Goal: Transaction & Acquisition: Purchase product/service

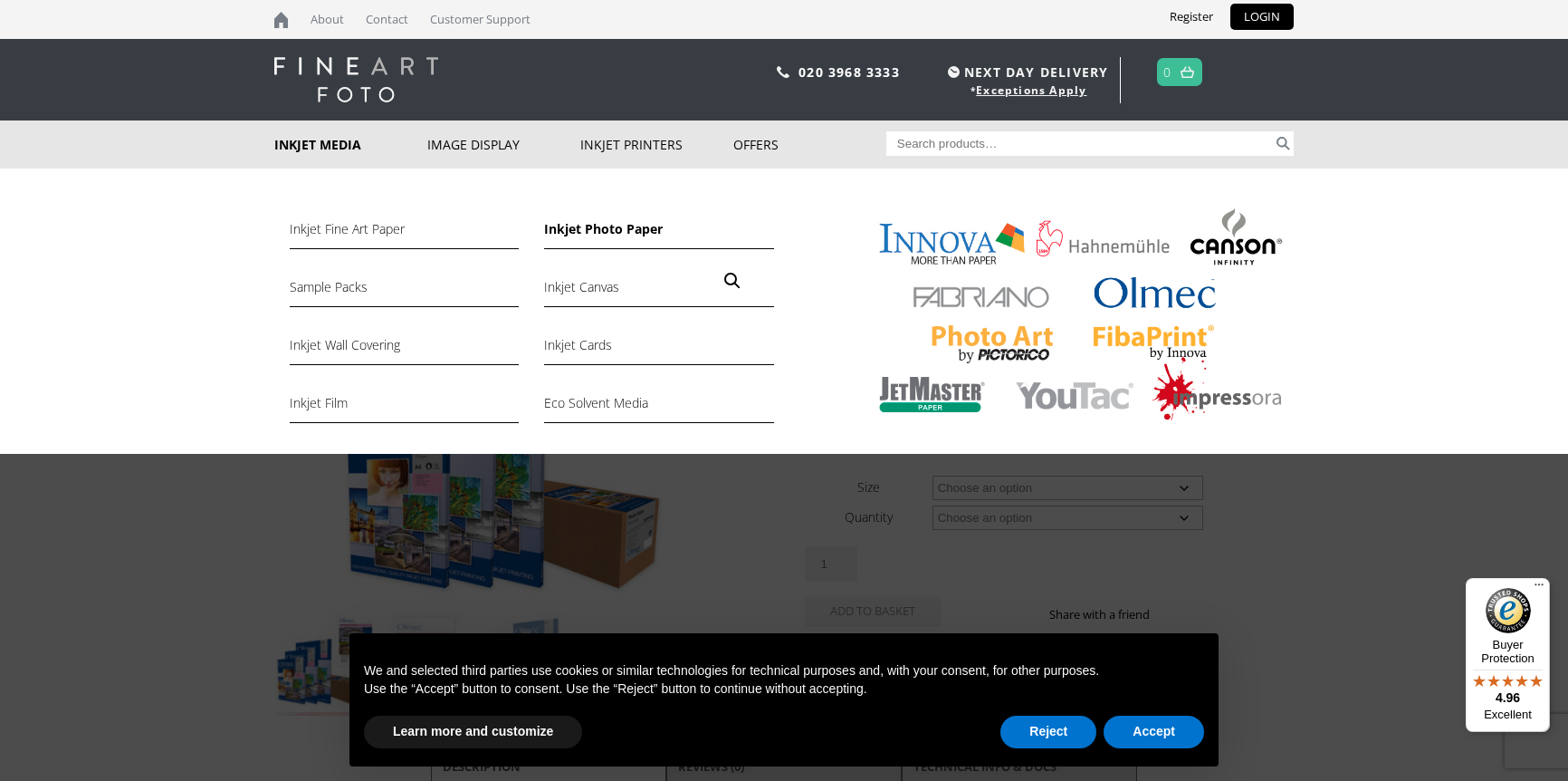
click at [600, 226] on link "Inkjet Photo Paper" at bounding box center [658, 233] width 229 height 31
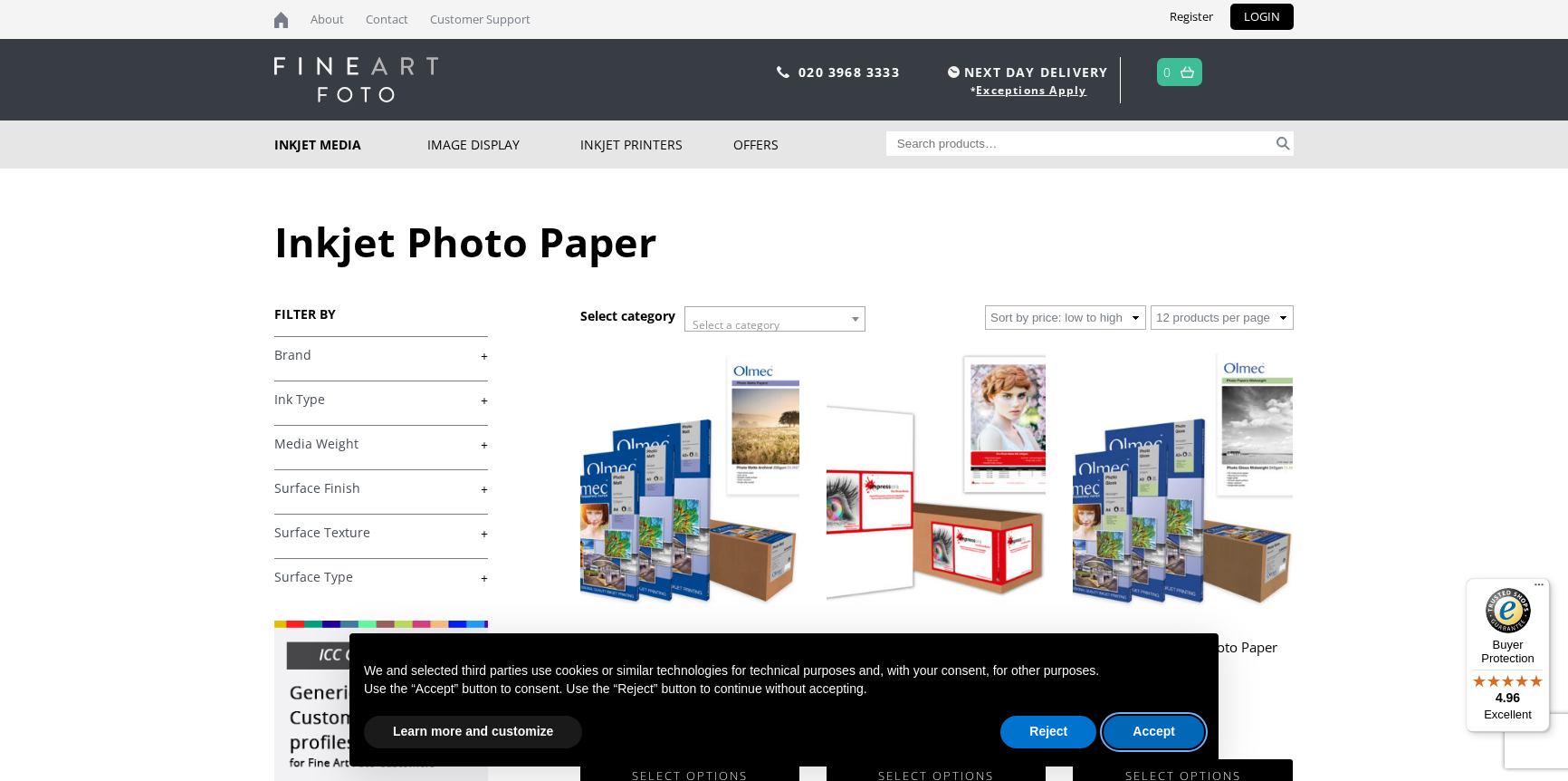
click at [1174, 741] on button "Accept" at bounding box center [1154, 732] width 101 height 33
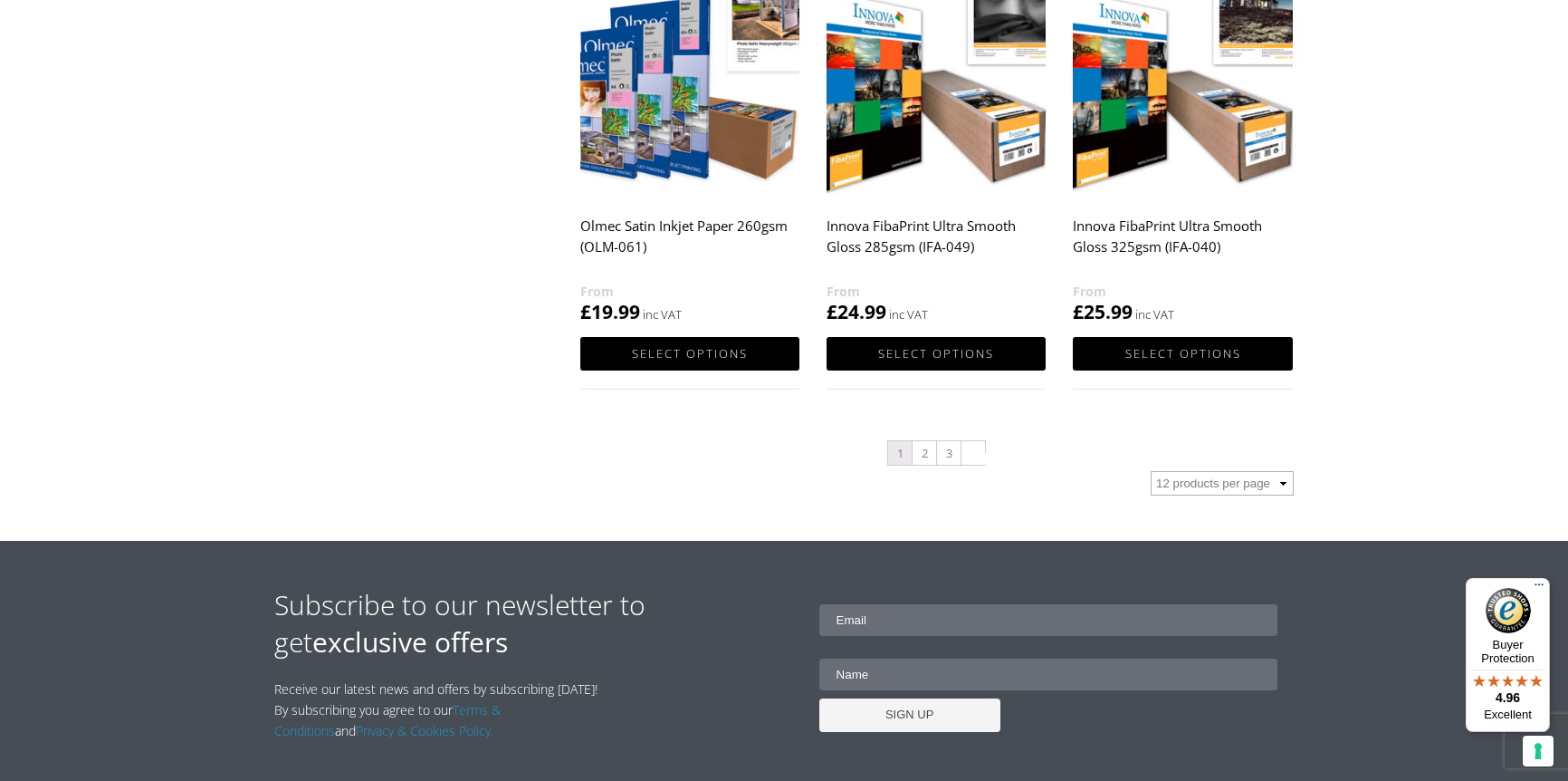
scroll to position [1925, 0]
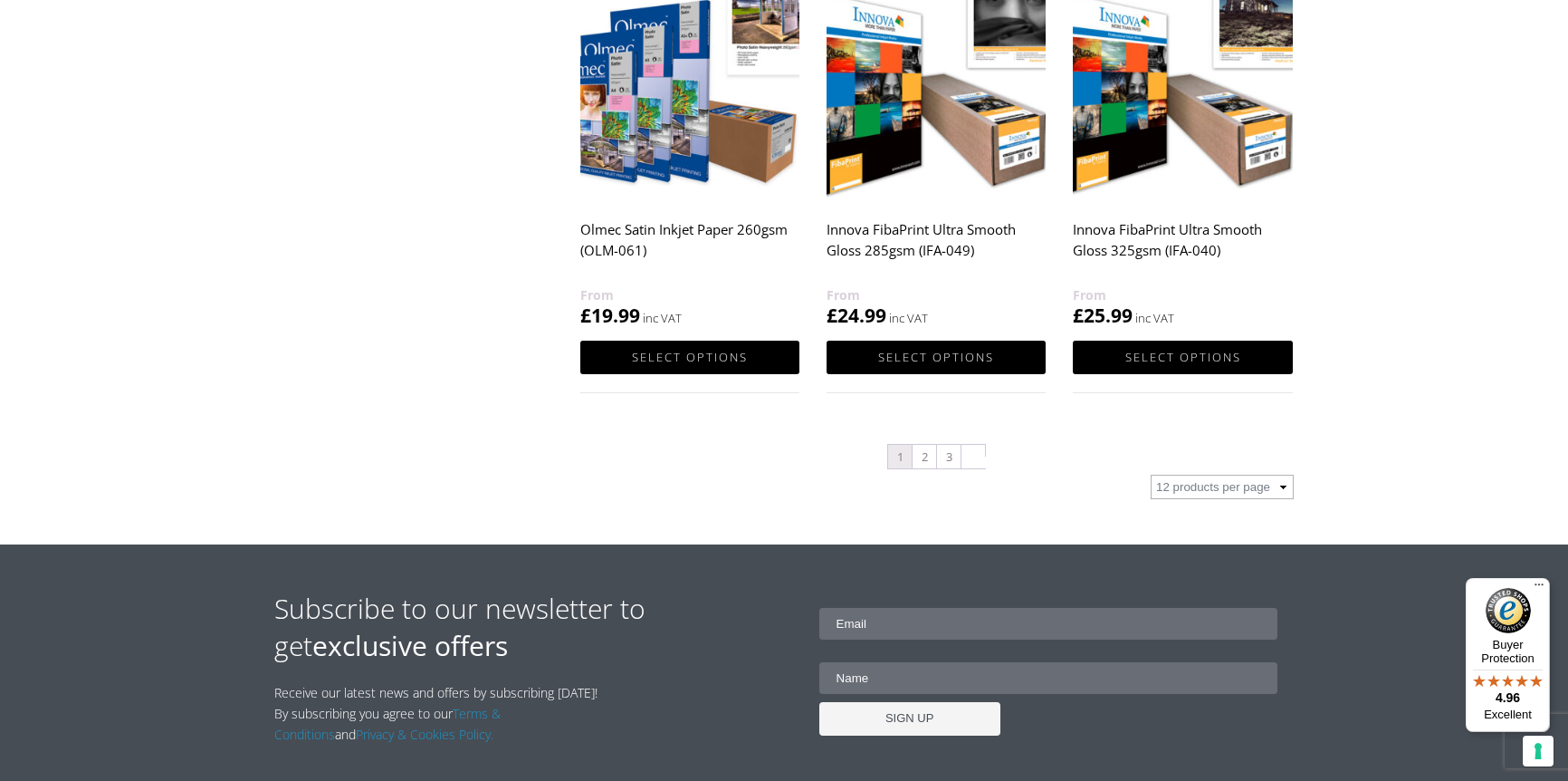
click at [710, 147] on img at bounding box center [690, 63] width 219 height 274
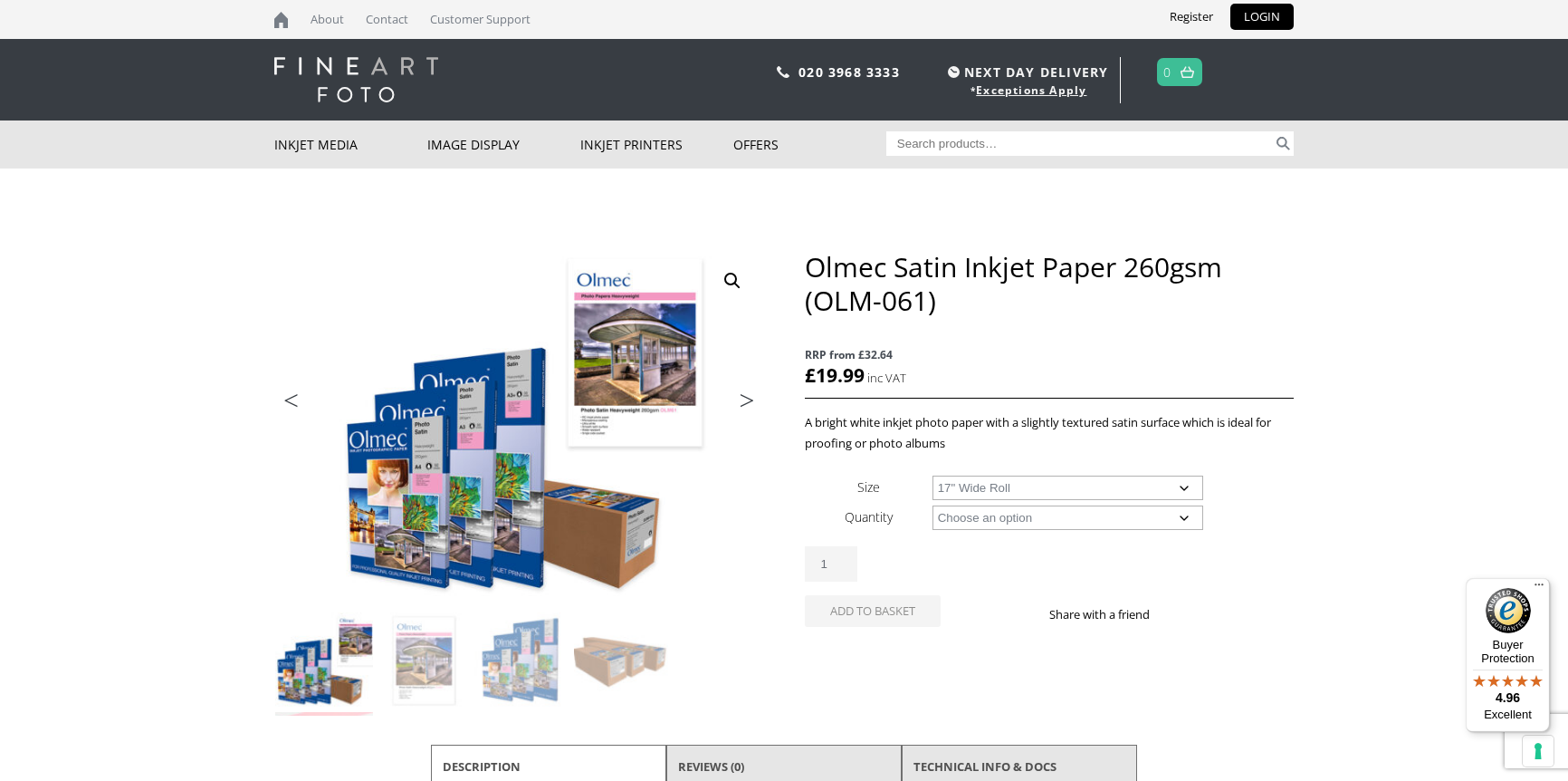
select select "17-wide-roll"
select select "30m"
select select "17-wide-roll"
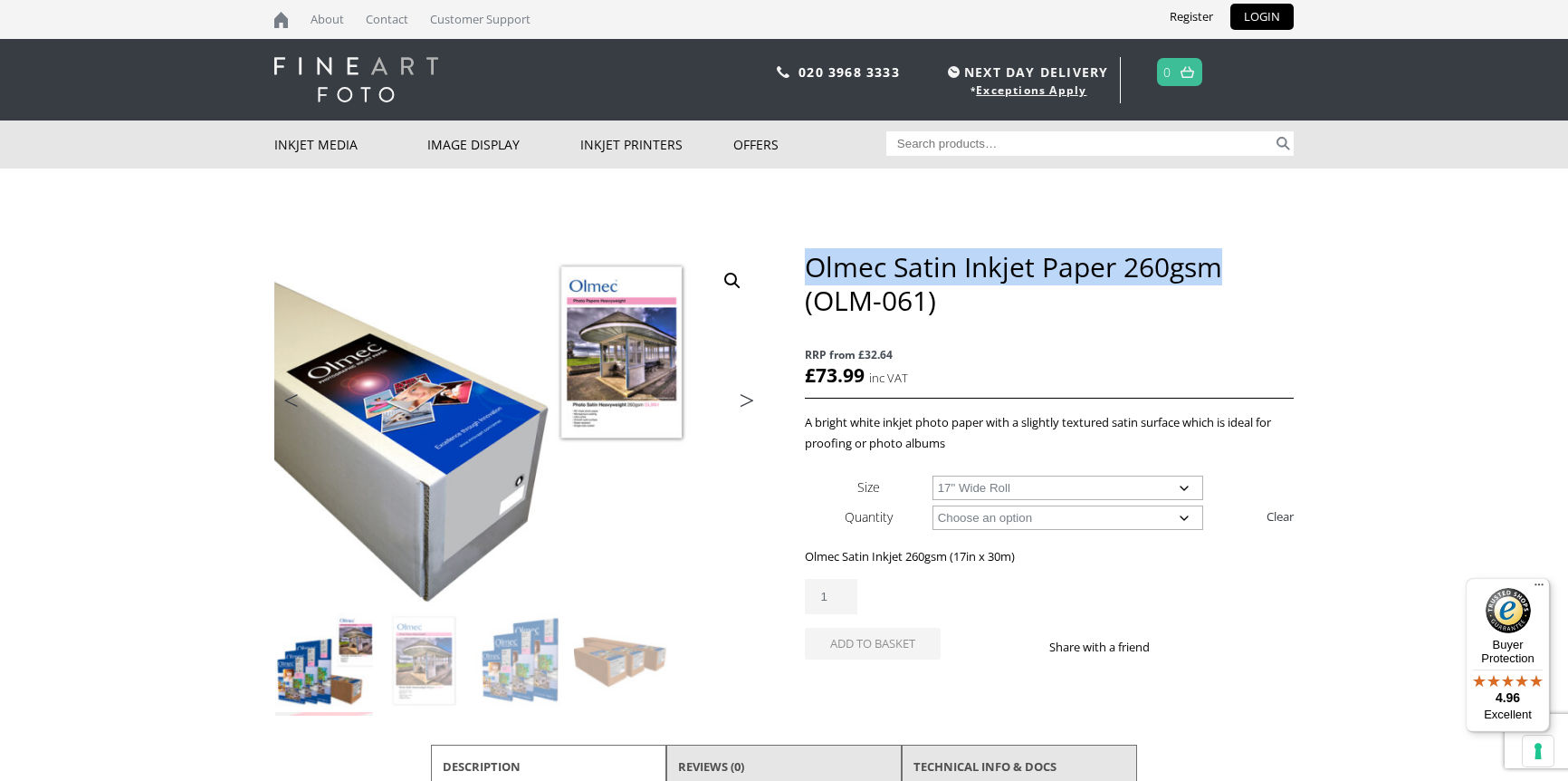
drag, startPoint x: 1219, startPoint y: 266, endPoint x: 805, endPoint y: 261, distance: 414.0
click at [805, 261] on h1 "Olmec Satin Inkjet Paper 260gsm (OLM-061)" at bounding box center [1049, 283] width 488 height 67
